Goal: Task Accomplishment & Management: Manage account settings

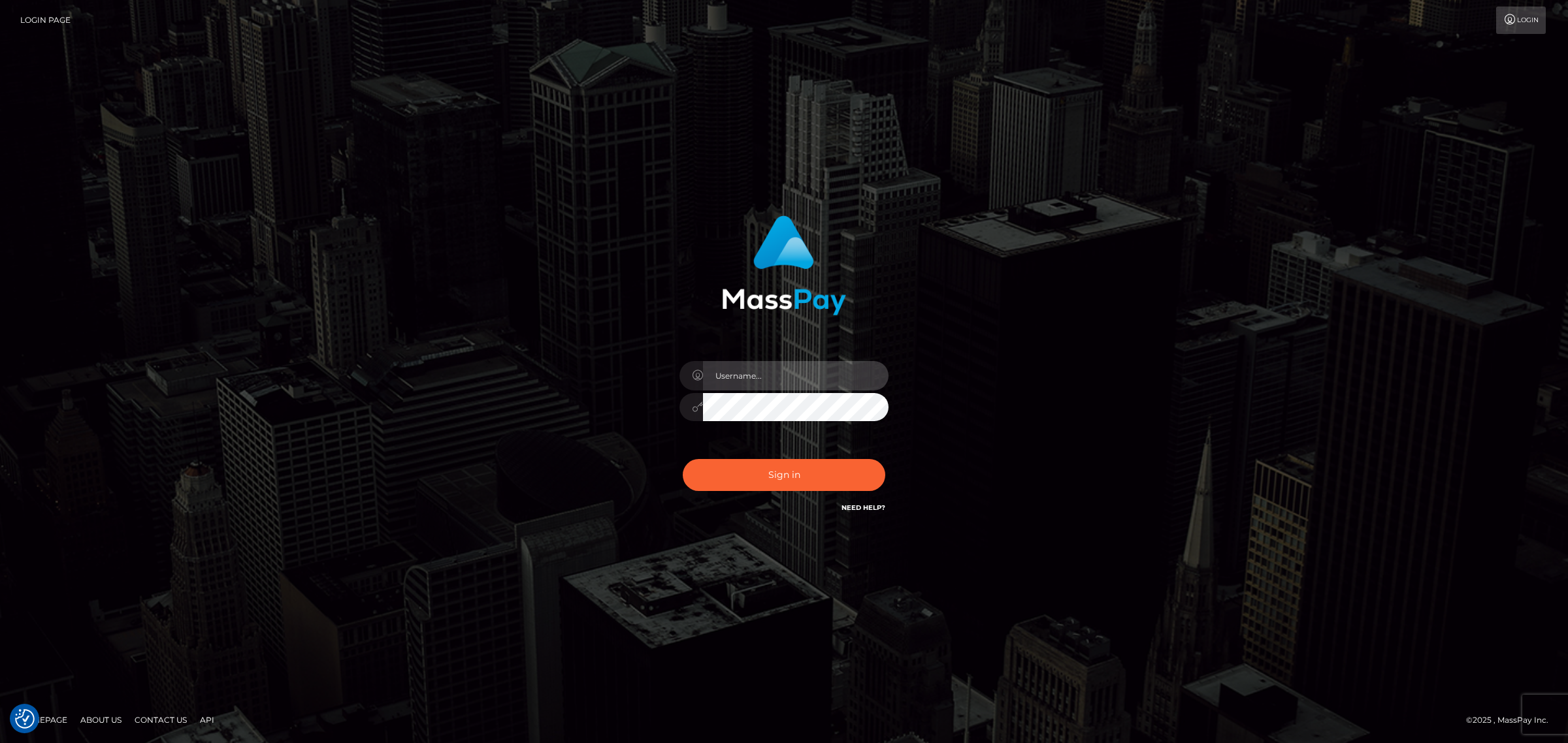
click at [732, 374] on input "text" at bounding box center [795, 376] width 186 height 29
type input "gunjan.k"
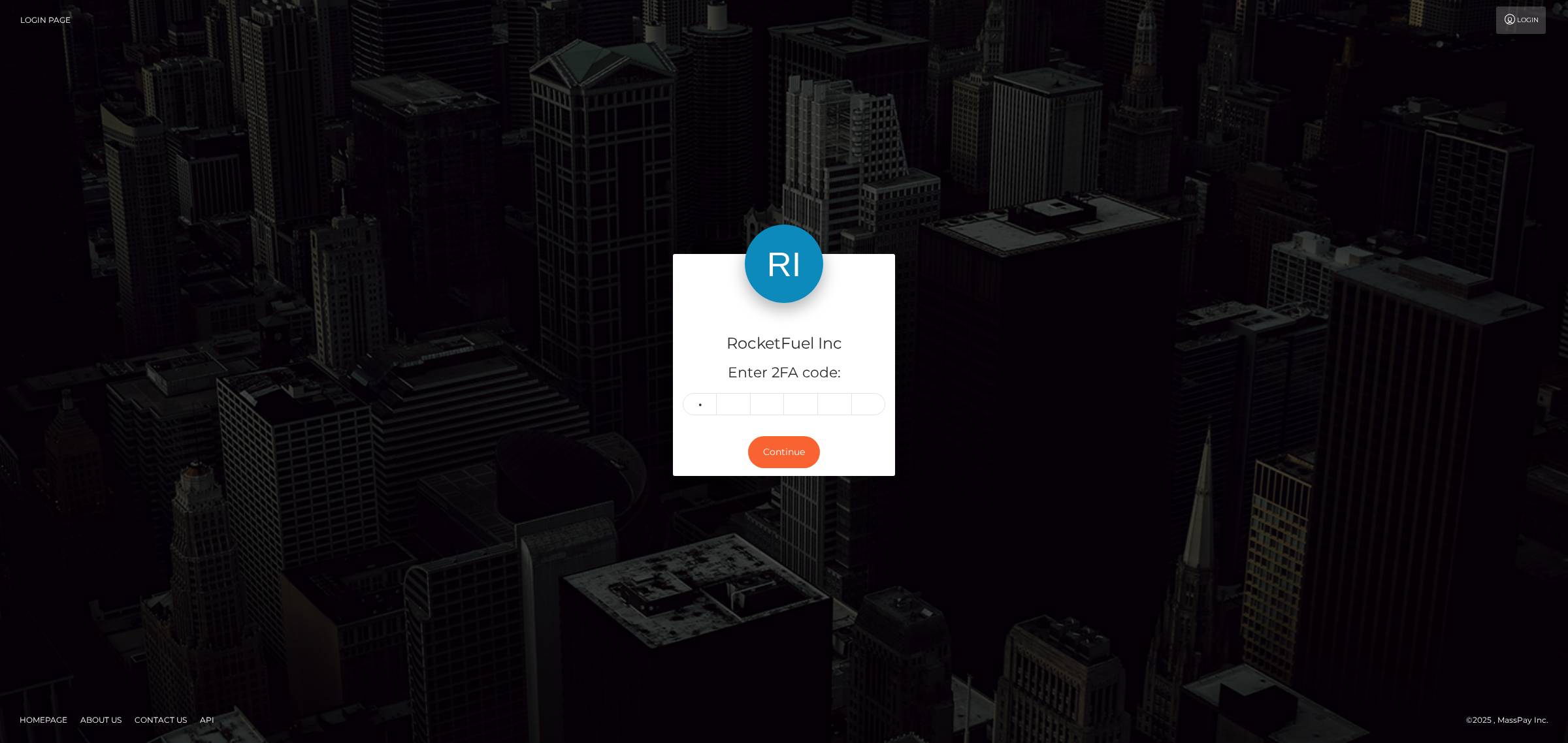
type input "1"
type input "4"
type input "2"
type input "1"
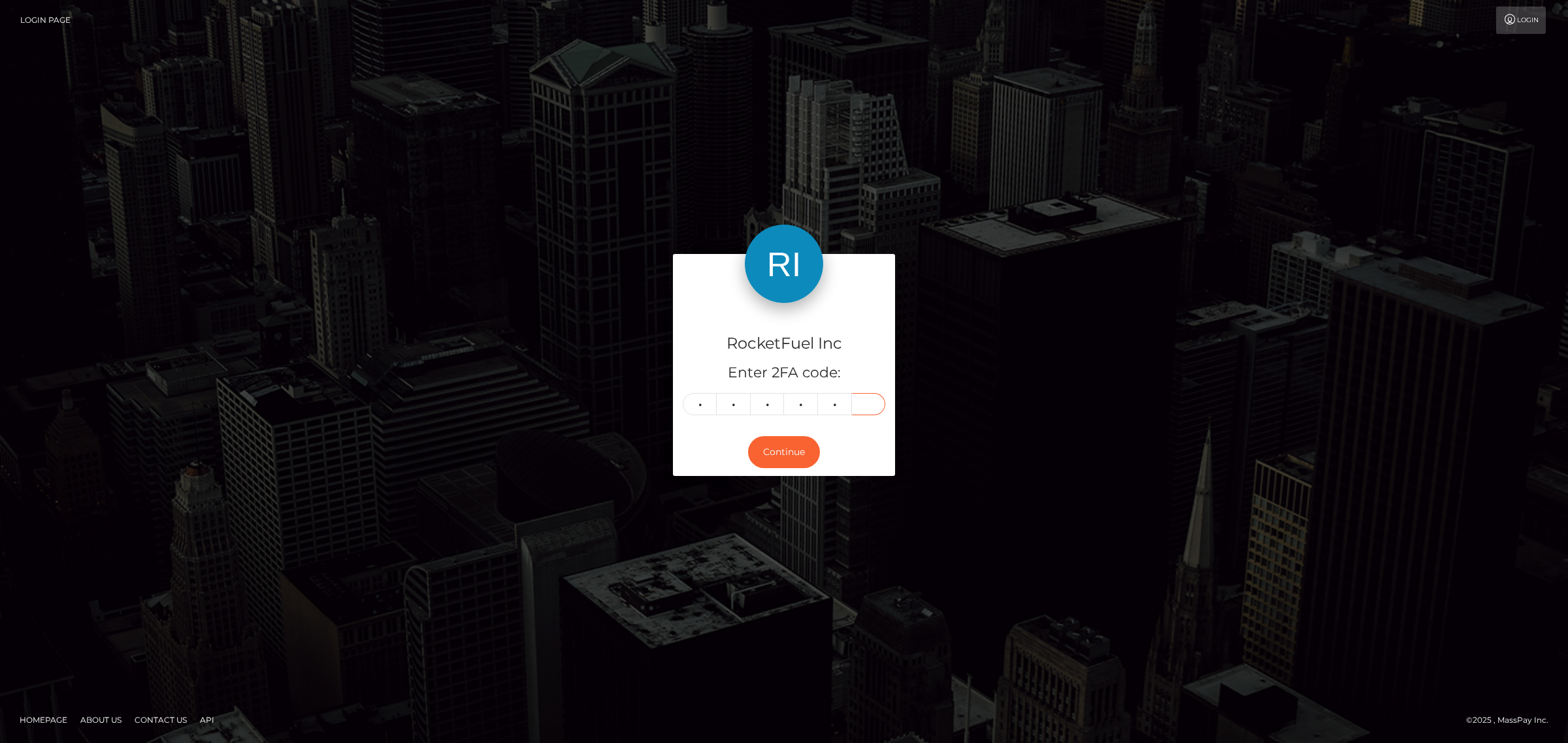
type input "3"
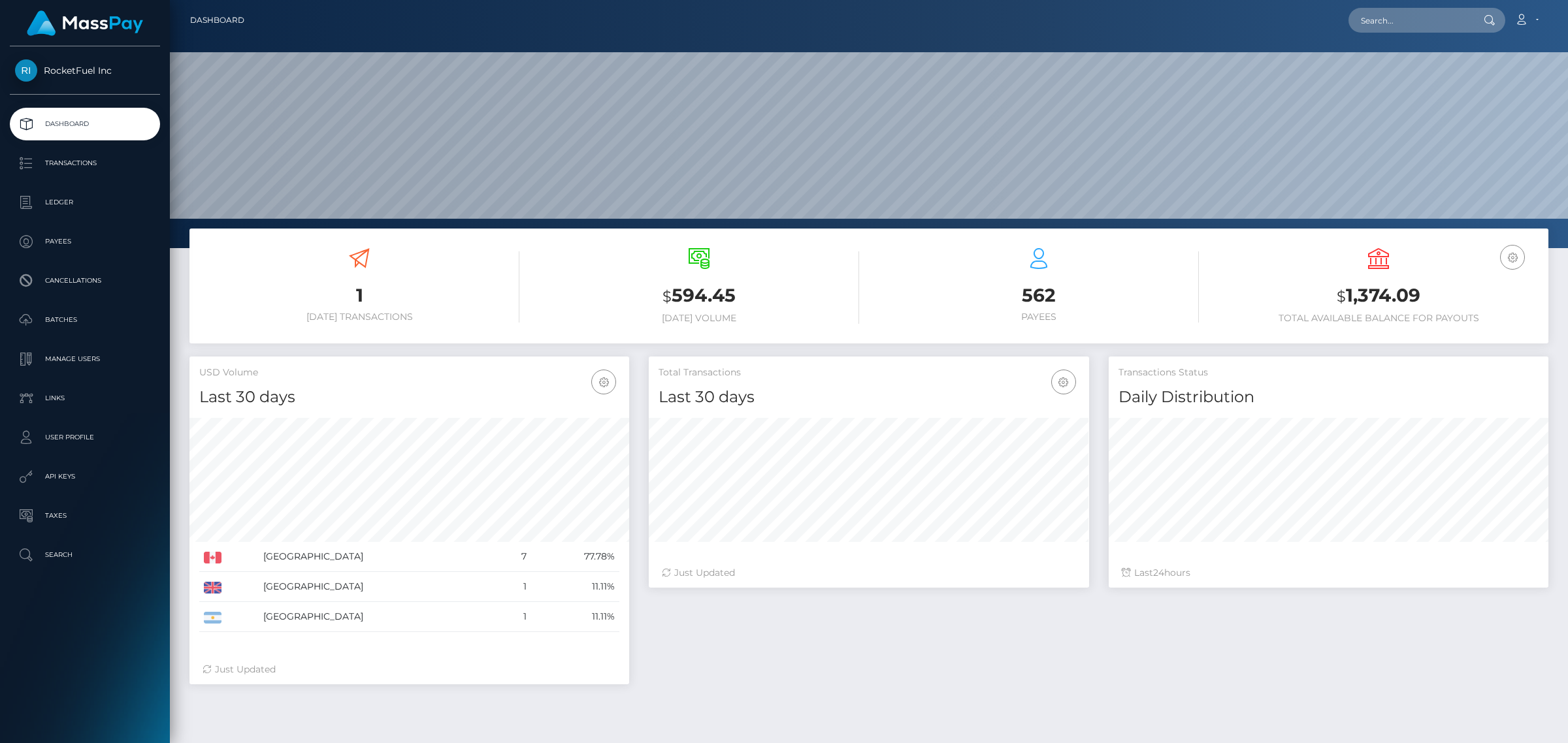
scroll to position [230, 439]
